Goal: Information Seeking & Learning: Learn about a topic

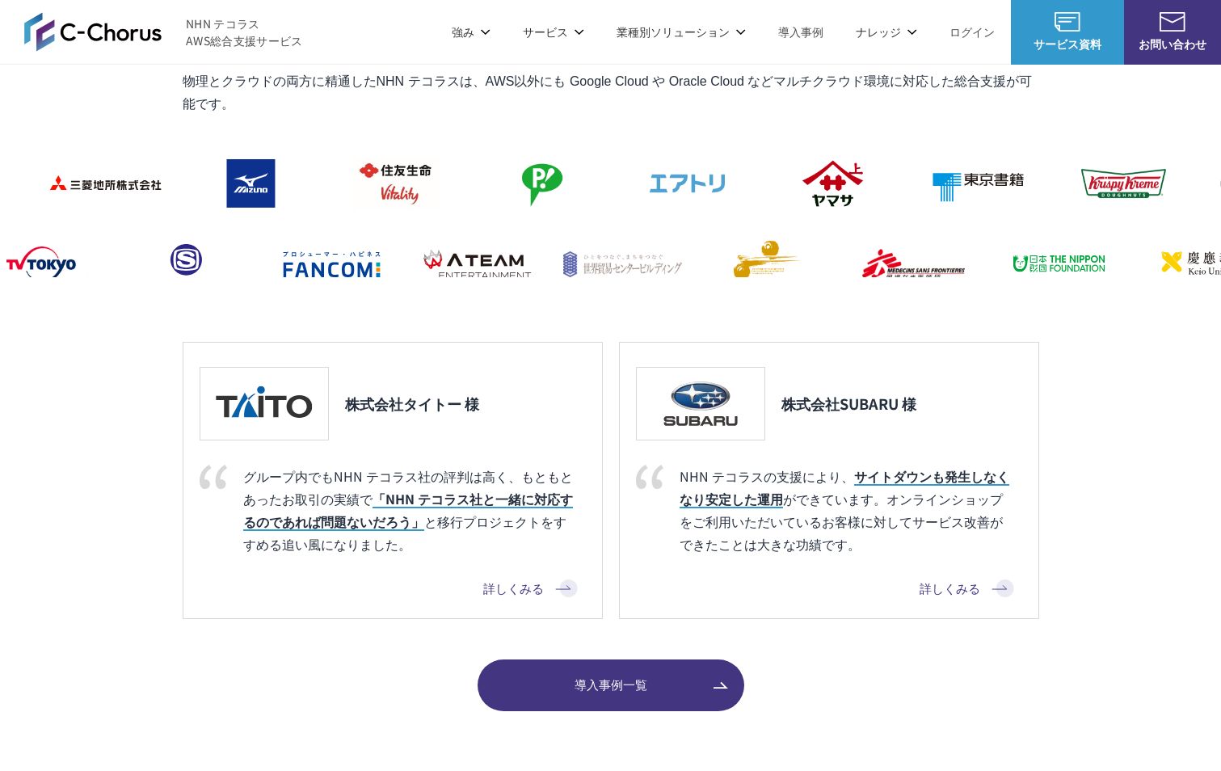
scroll to position [1473, 0]
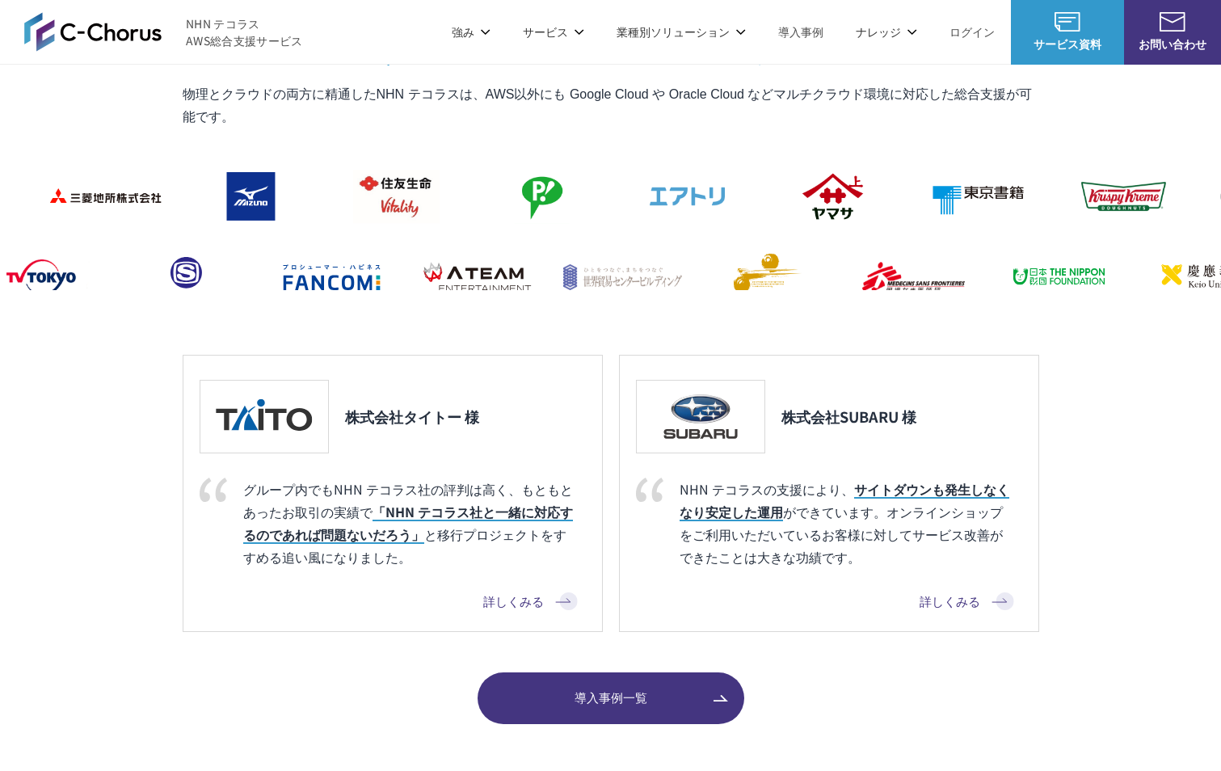
click at [577, 688] on link "導入事例一覧" at bounding box center [611, 698] width 267 height 52
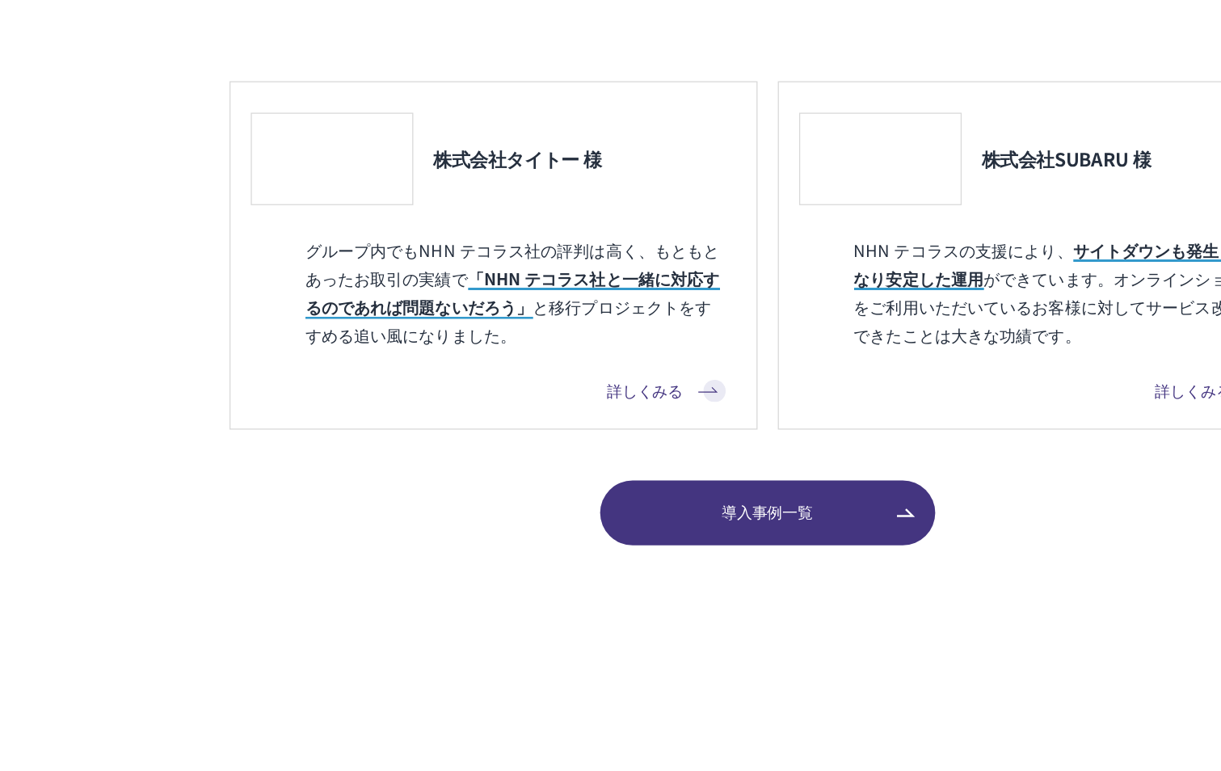
scroll to position [1608, 0]
click at [676, 568] on span "導入事例一覧" at bounding box center [611, 563] width 267 height 19
